Goal: Task Accomplishment & Management: Manage account settings

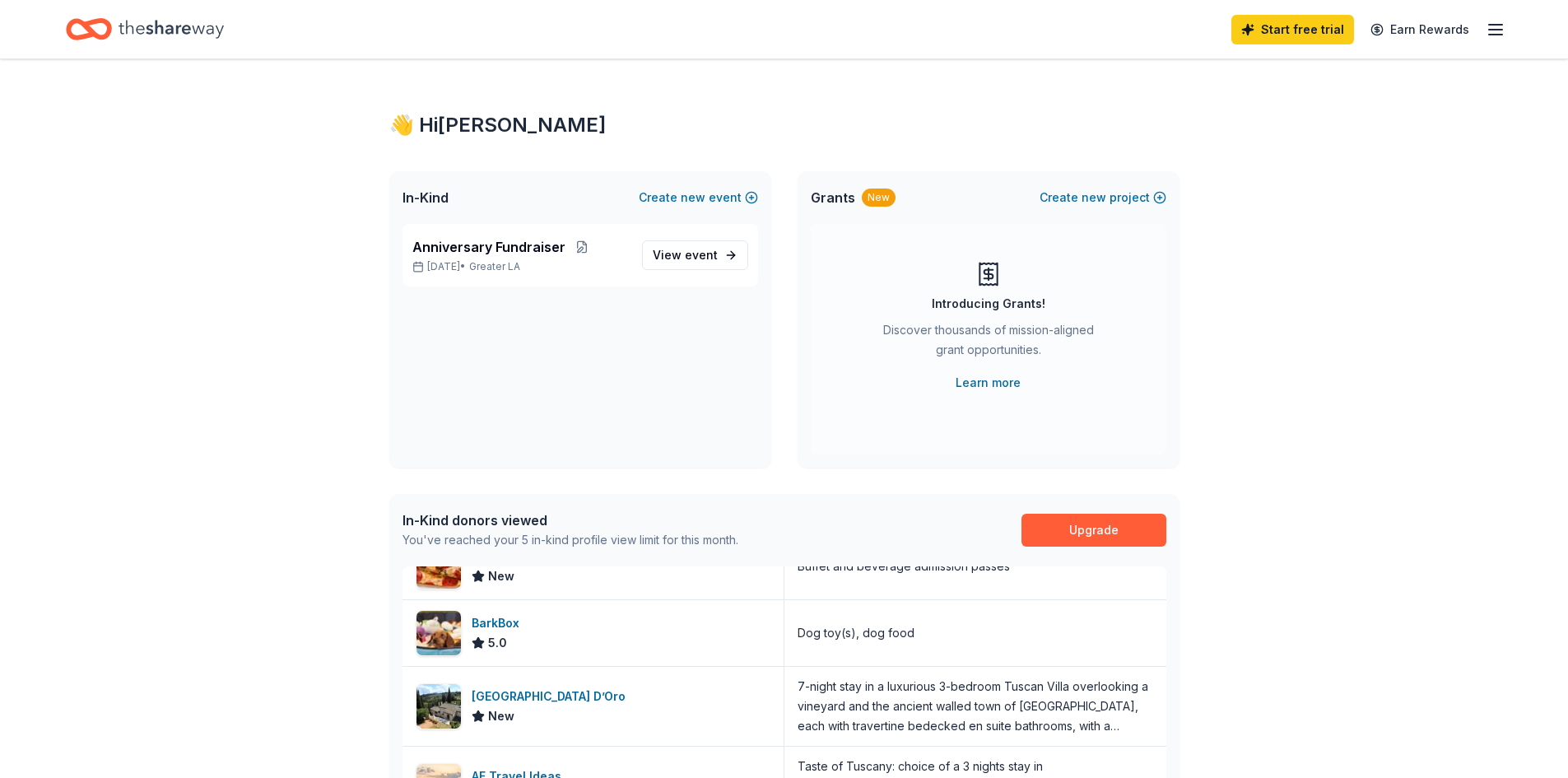
click at [1497, 26] on icon "button" at bounding box center [1495, 29] width 20 height 20
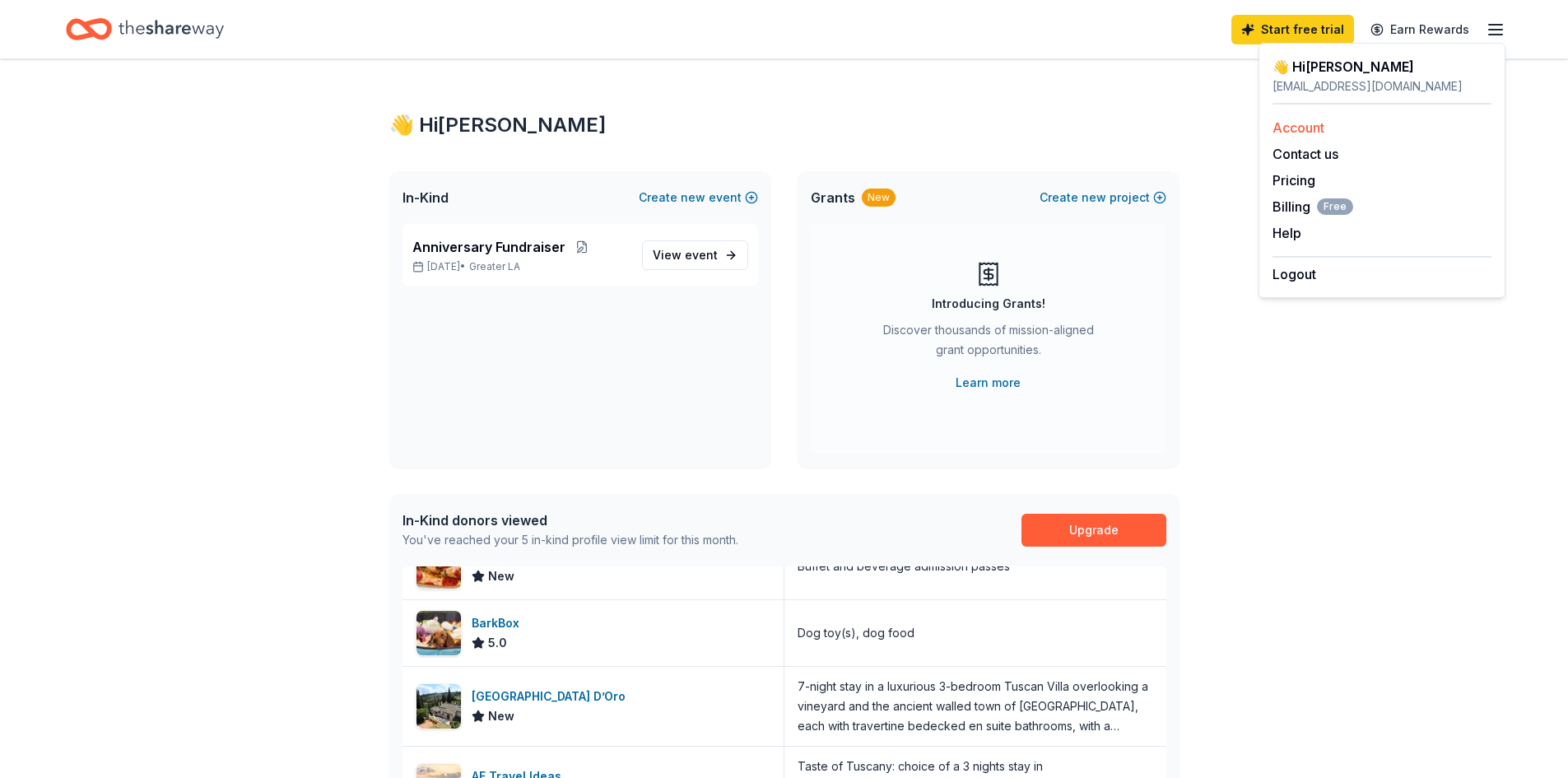
click at [1317, 130] on link "Account" at bounding box center [1298, 127] width 52 height 16
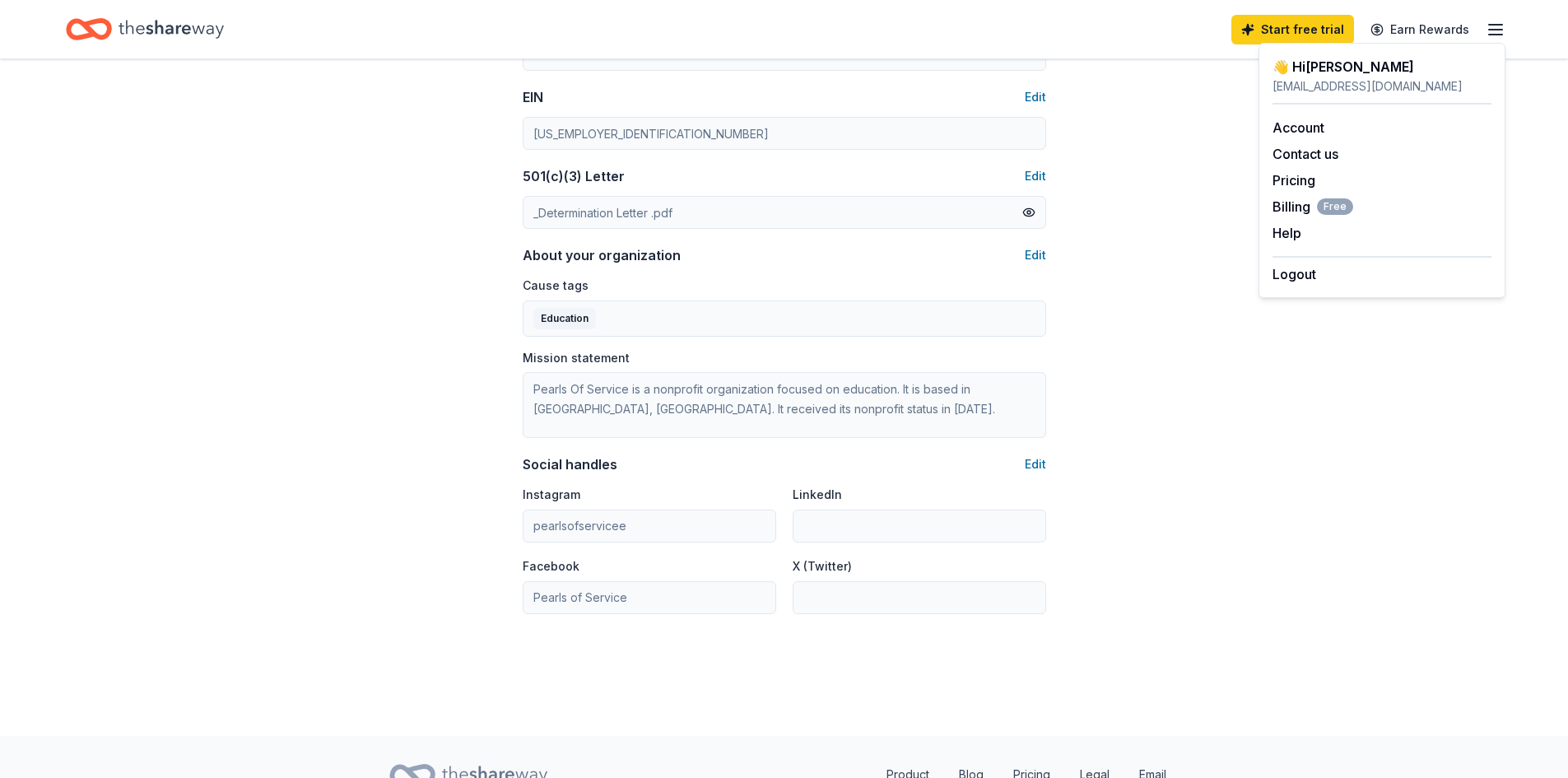
scroll to position [817, 0]
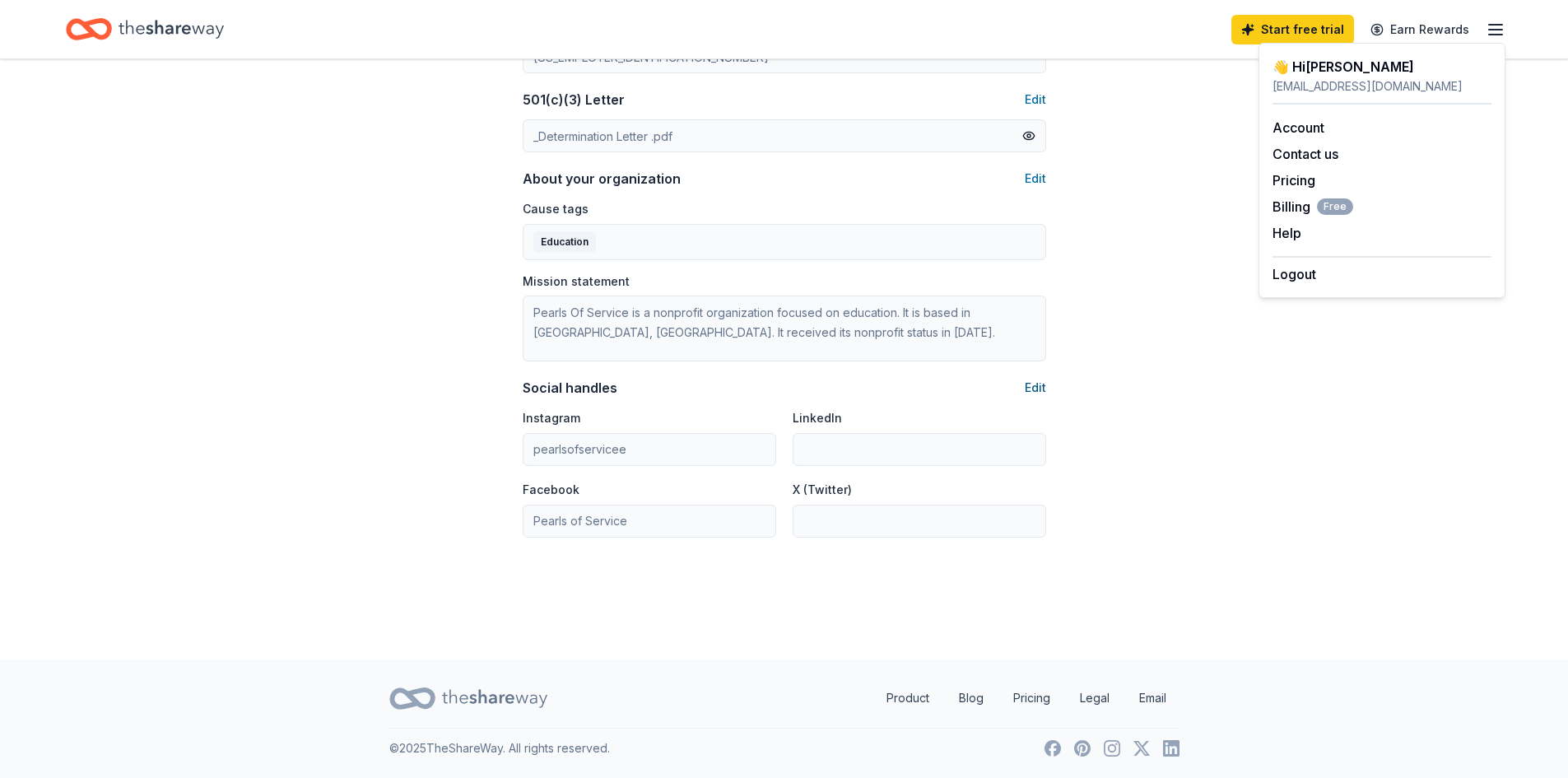
click at [1040, 390] on button "Edit" at bounding box center [1035, 387] width 21 height 20
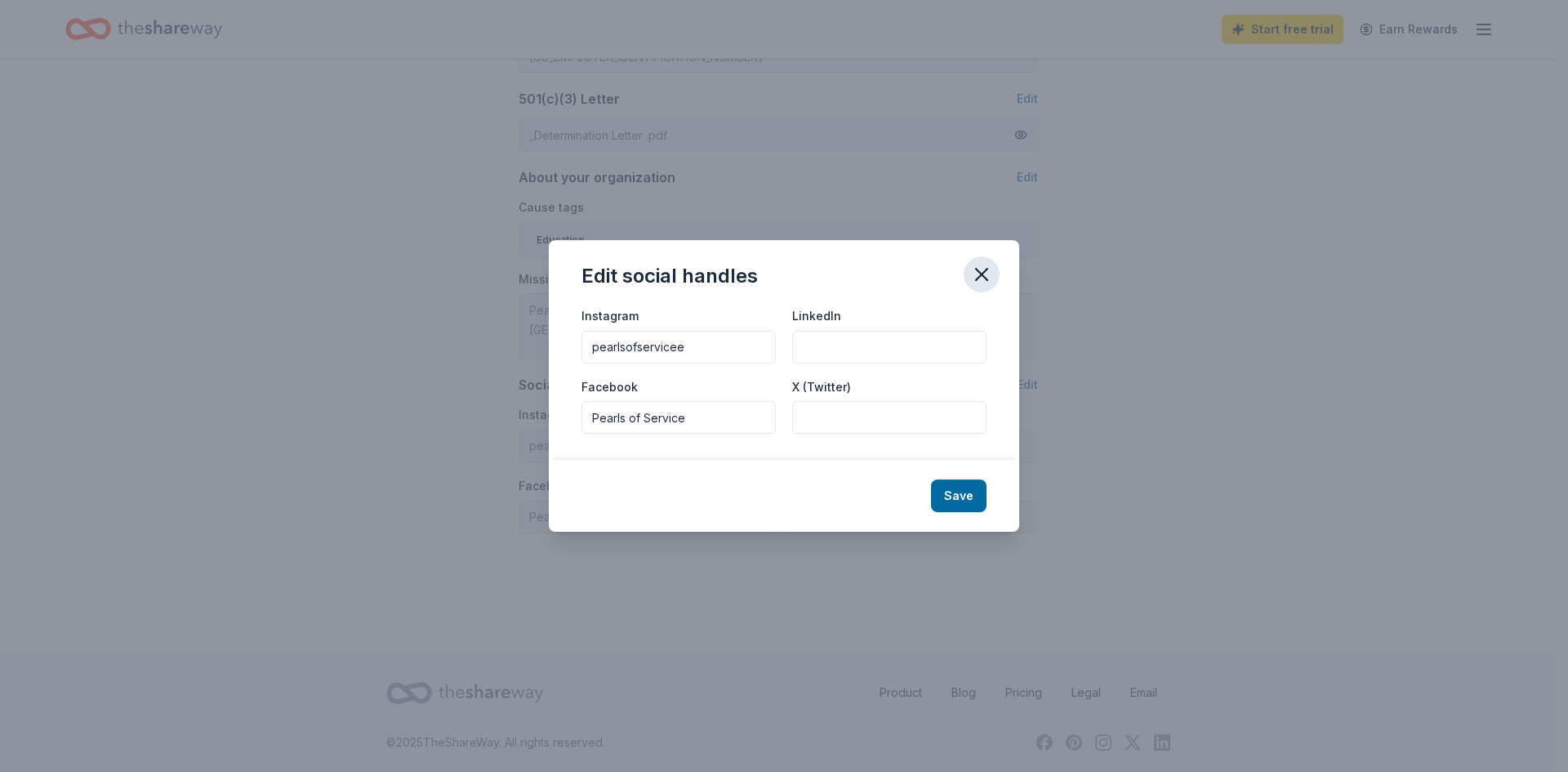
click at [989, 284] on icon "button" at bounding box center [981, 274] width 23 height 23
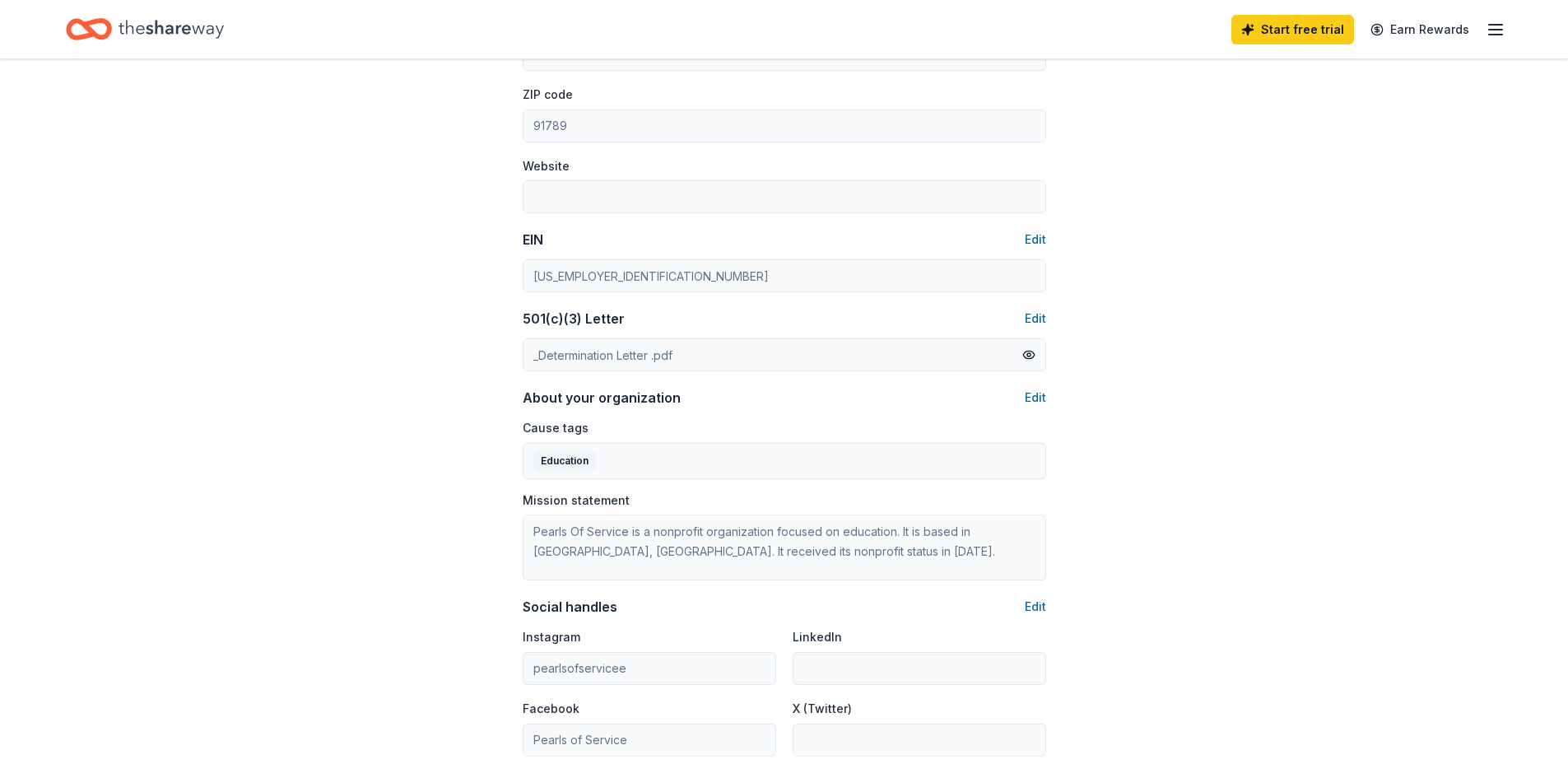
scroll to position [570, 0]
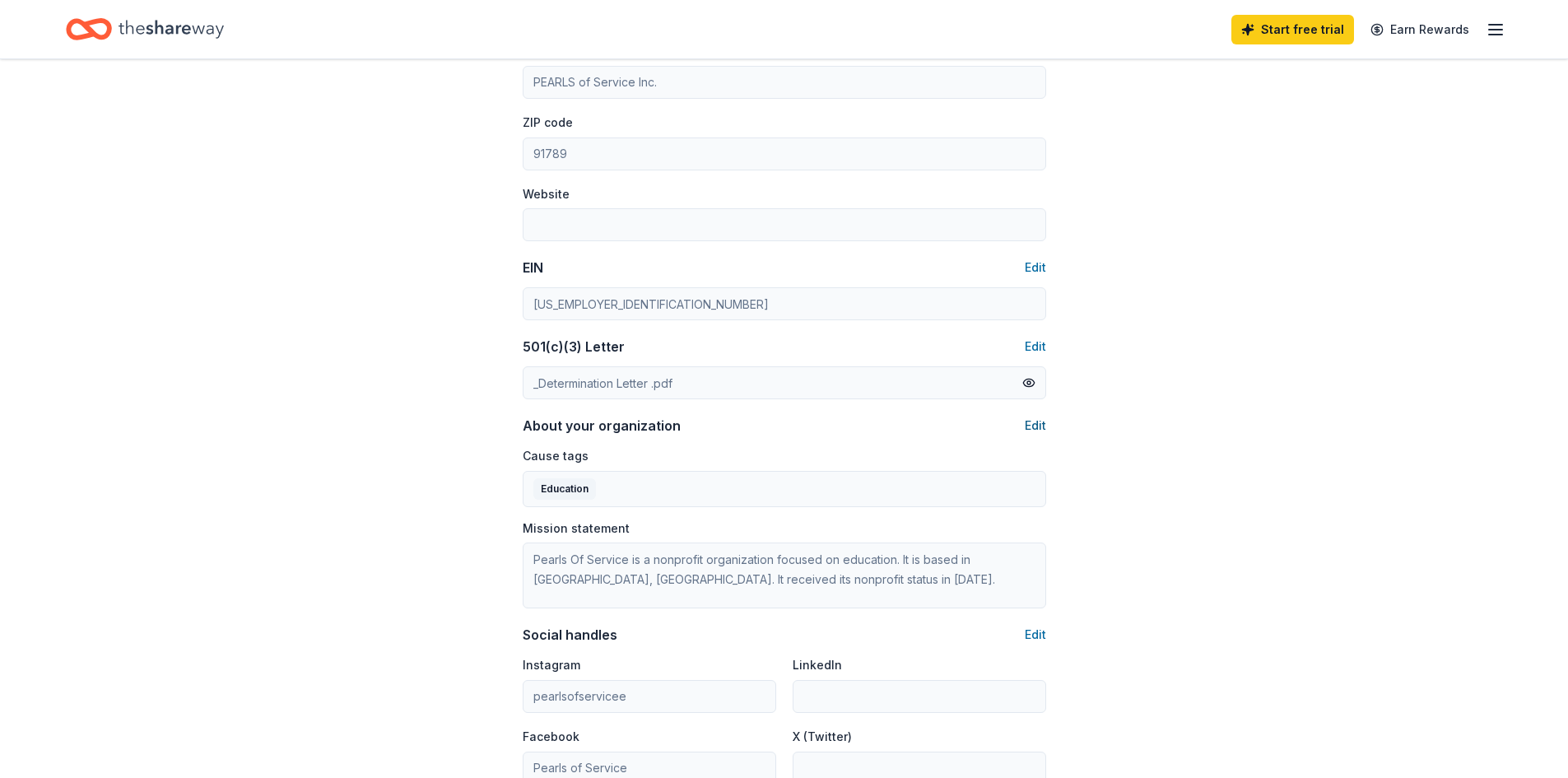
click at [1040, 432] on button "Edit" at bounding box center [1035, 425] width 21 height 20
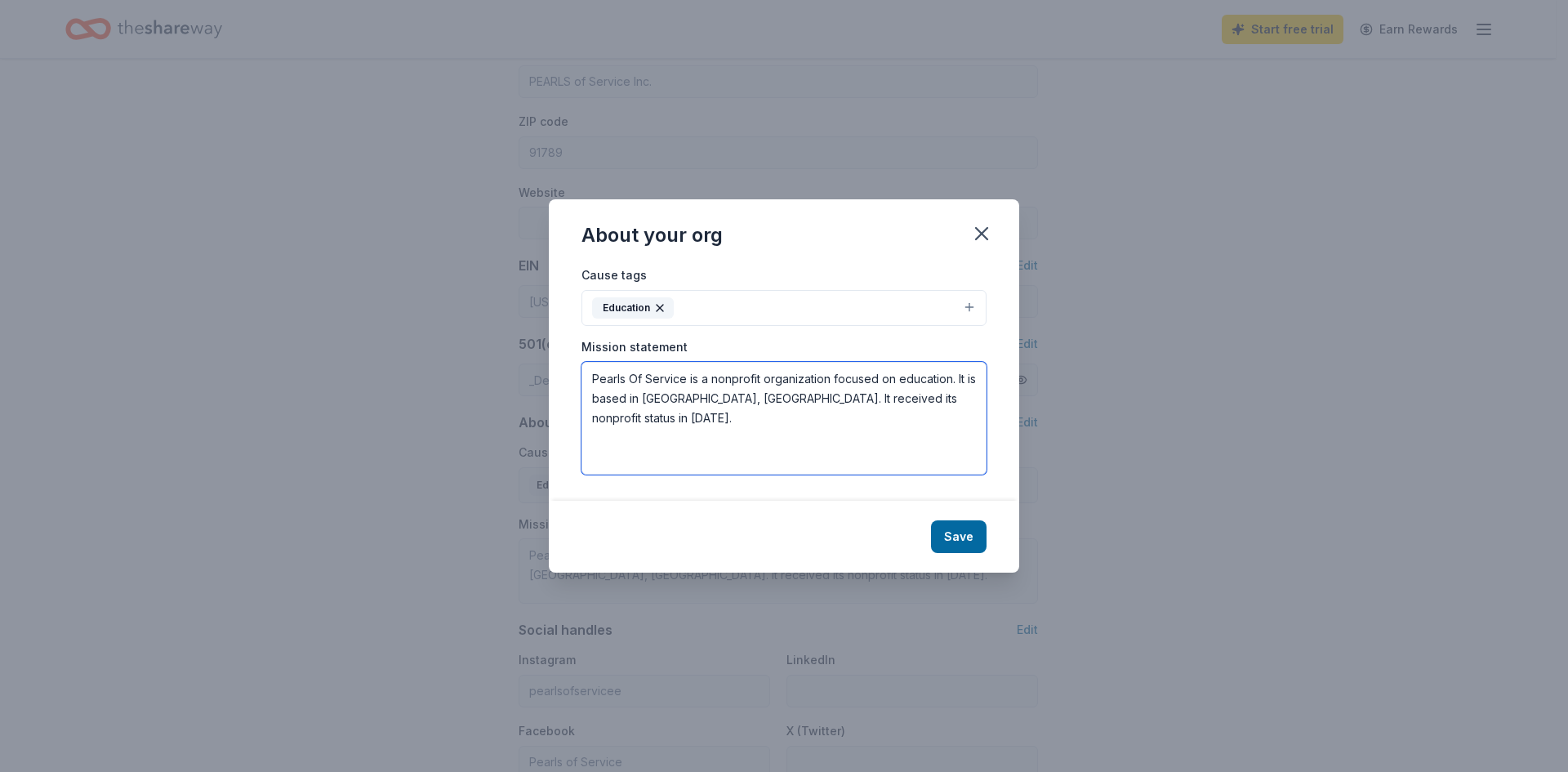
click at [743, 395] on textarea "Pearls Of Service is a nonprofit organization focused on education. It is based…" at bounding box center [784, 418] width 405 height 112
type textarea "Pearls Of Service is a nonprofit organization focused on education. It is based…"
click at [948, 539] on button "Save" at bounding box center [959, 536] width 56 height 33
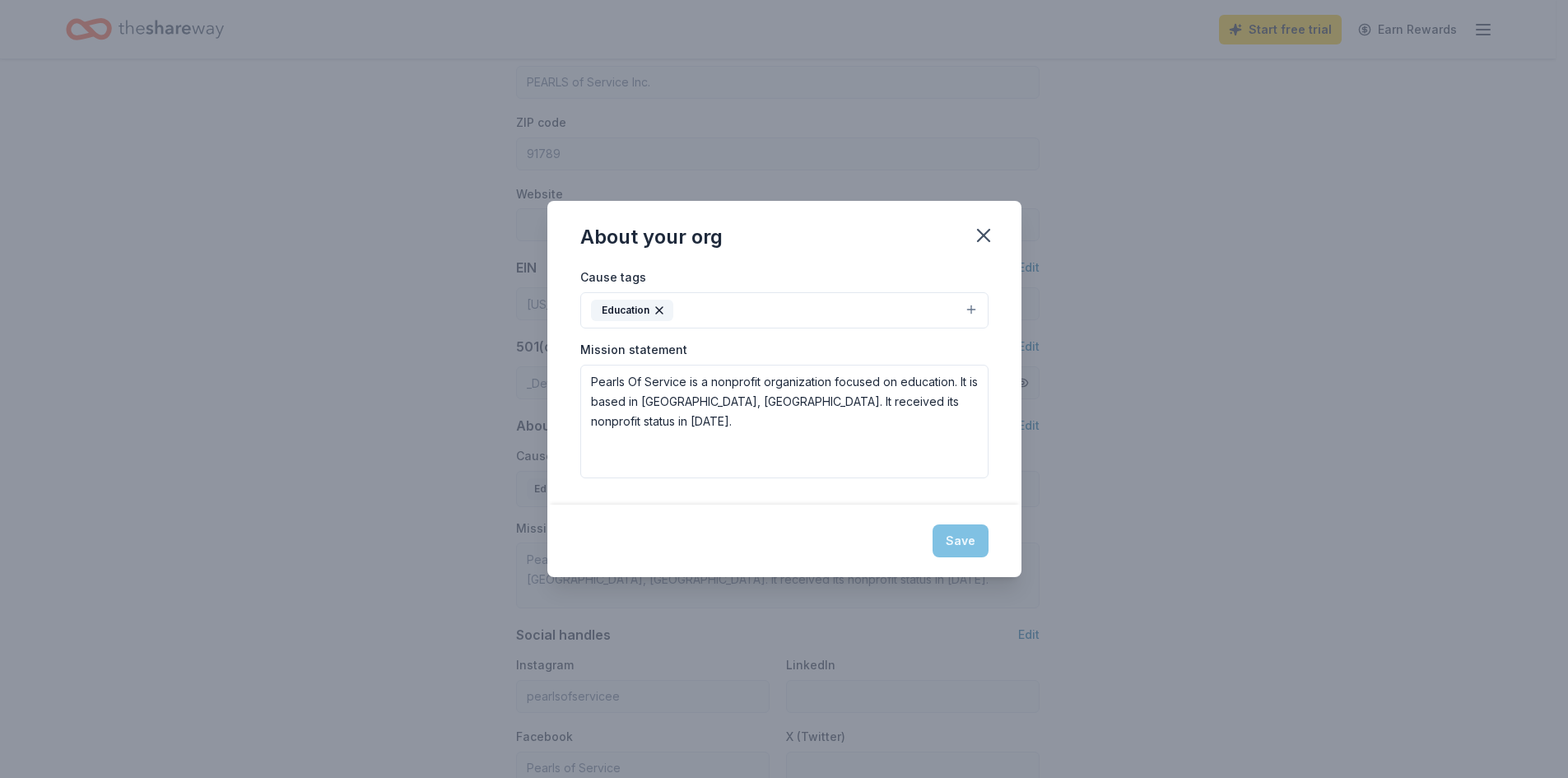
type textarea "Pearls Of Service is a nonprofit organization focused on education. It is based…"
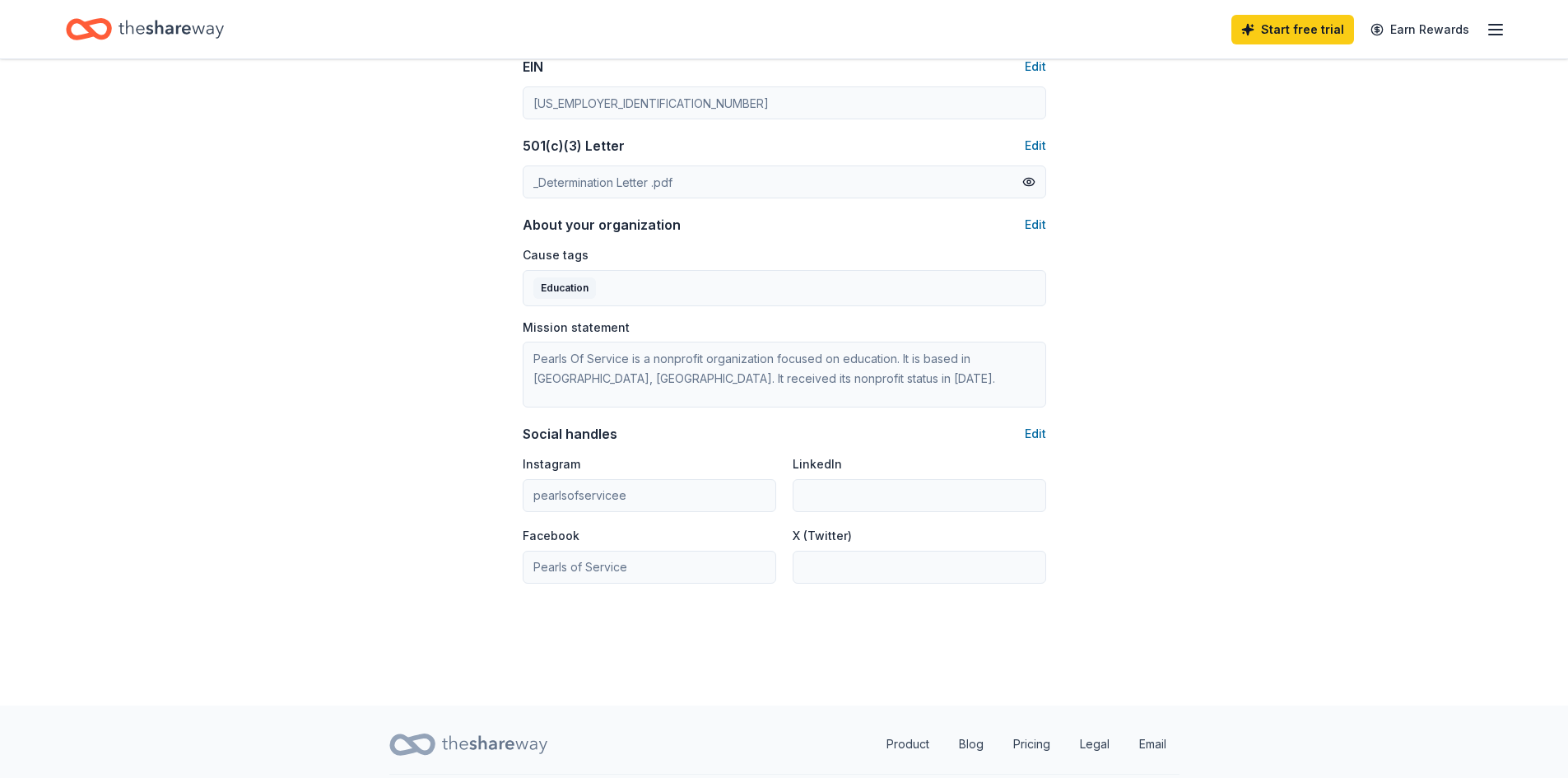
scroll to position [735, 0]
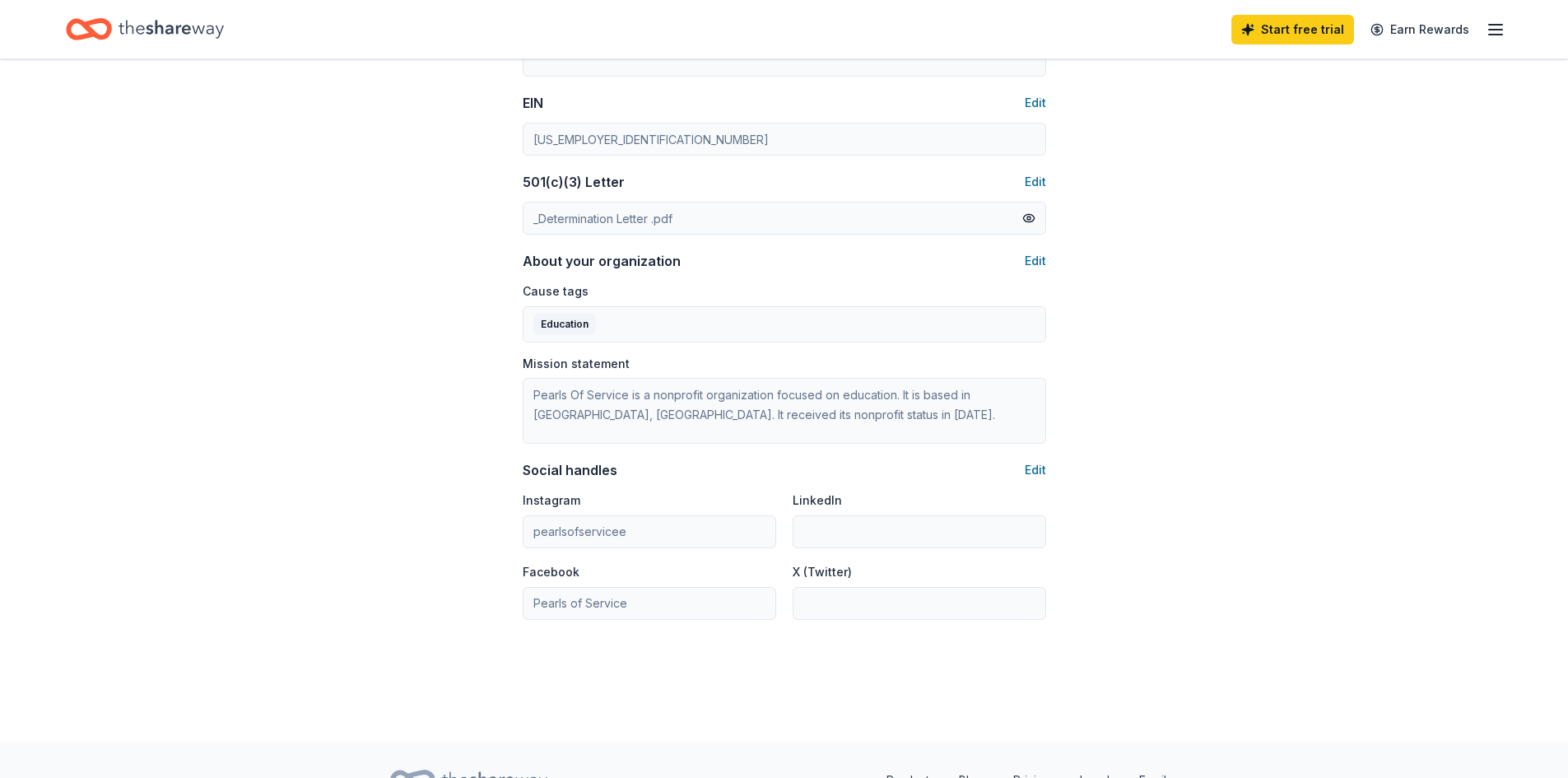
click at [1498, 37] on icon "button" at bounding box center [1495, 29] width 20 height 20
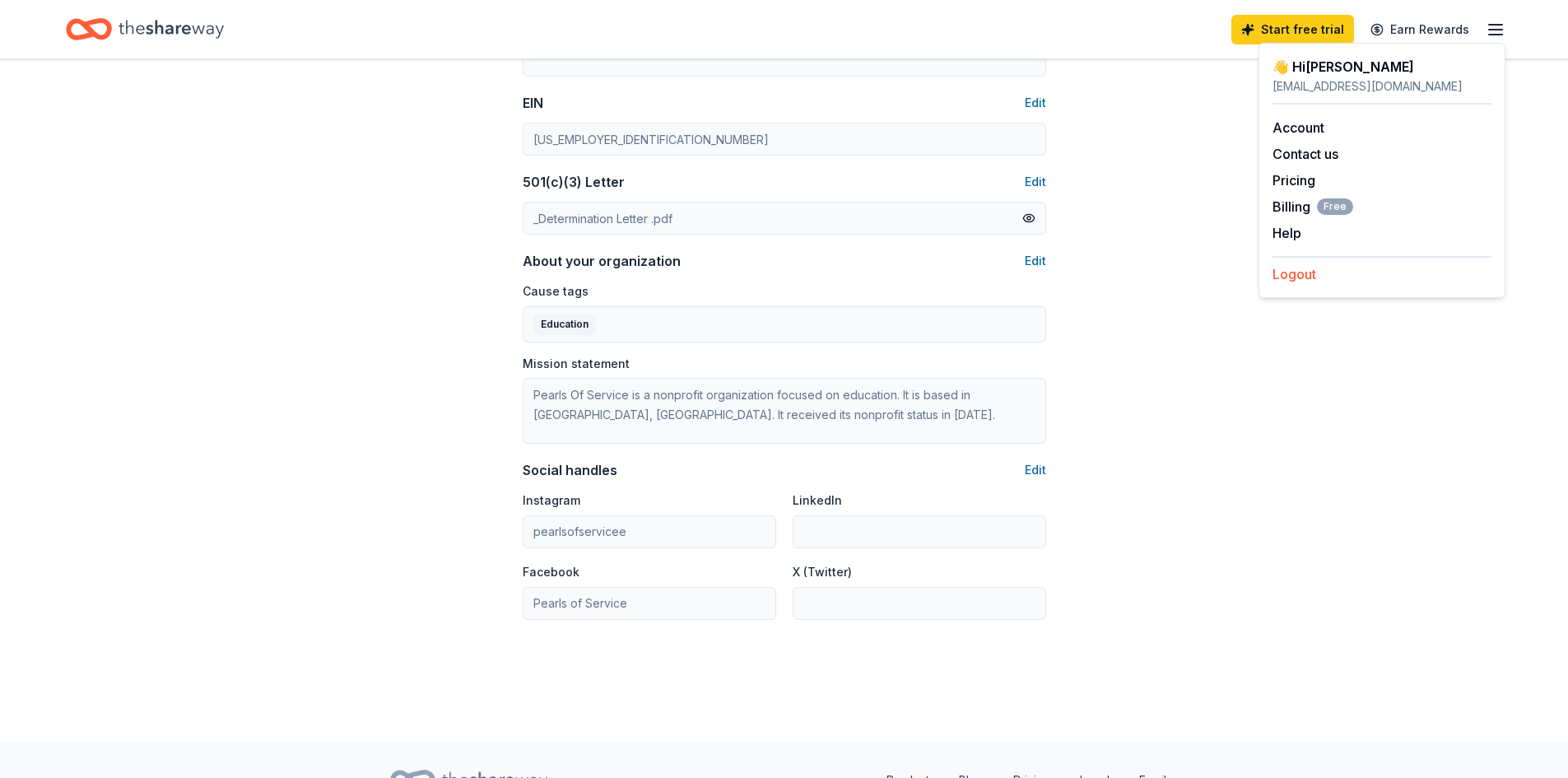
click at [1289, 272] on button "Logout" at bounding box center [1294, 274] width 43 height 20
